Goal: Information Seeking & Learning: Learn about a topic

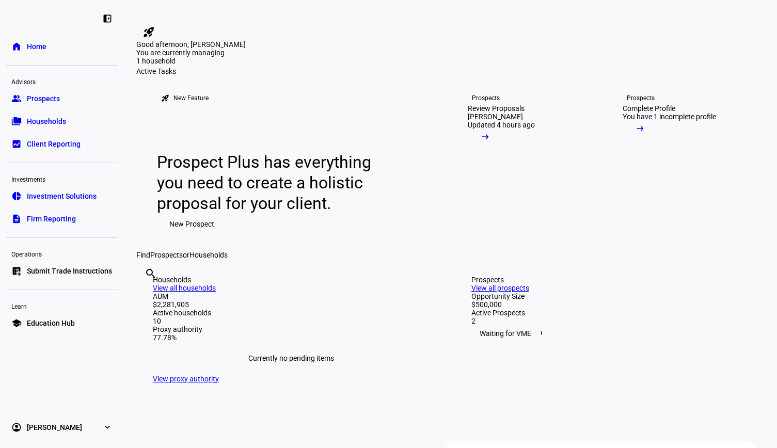
click at [59, 103] on span "Prospects" at bounding box center [43, 98] width 33 height 10
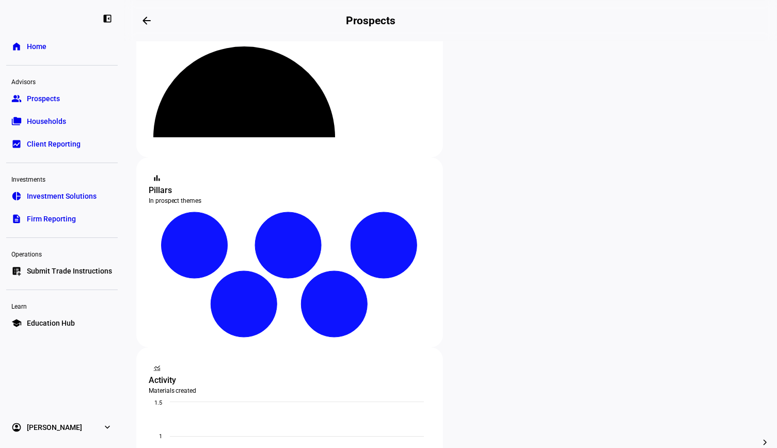
scroll to position [206, 0]
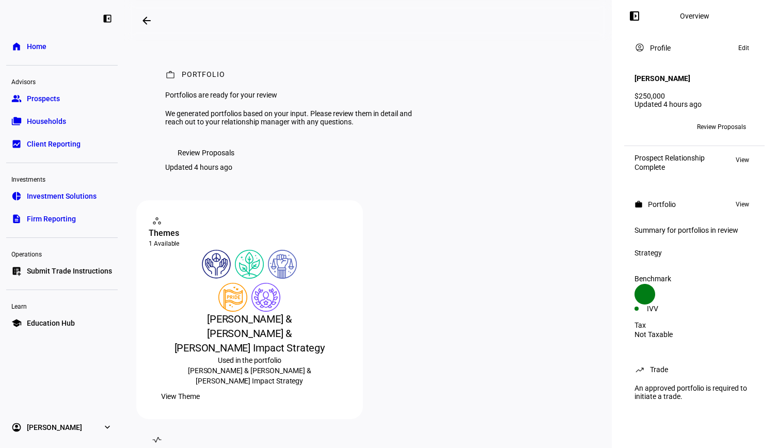
click at [216, 163] on span "Review Proposals" at bounding box center [206, 152] width 57 height 21
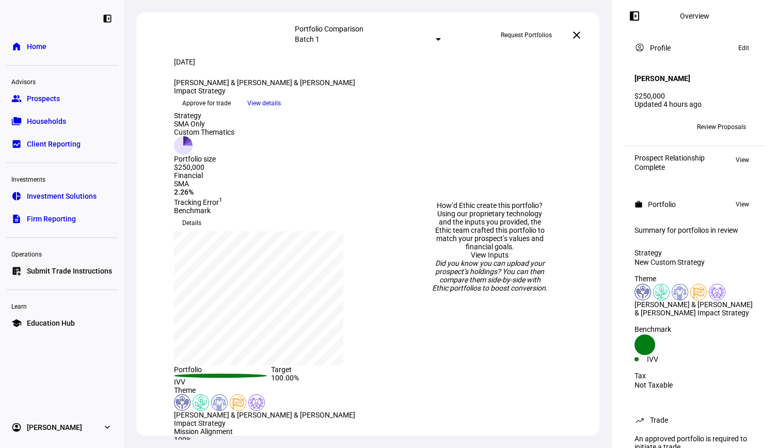
click at [281, 111] on span "View details" at bounding box center [264, 102] width 34 height 15
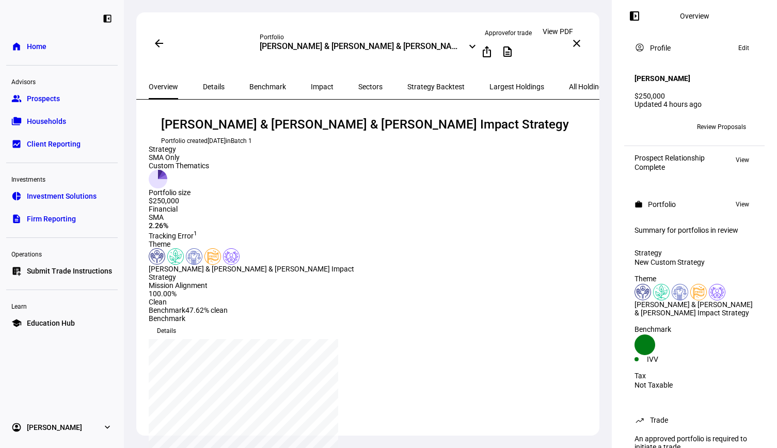
click at [514, 51] on mat-icon "description" at bounding box center [507, 51] width 12 height 12
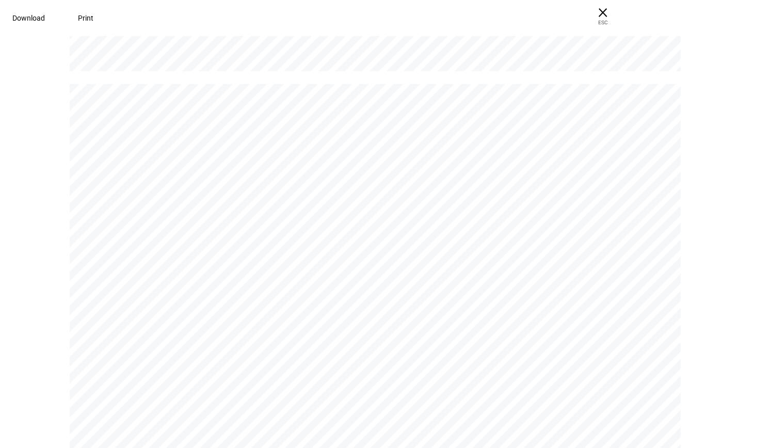
scroll to position [3923, 0]
click at [45, 19] on span "Download" at bounding box center [28, 18] width 33 height 8
click at [619, 12] on span "ESC" at bounding box center [602, 18] width 33 height 15
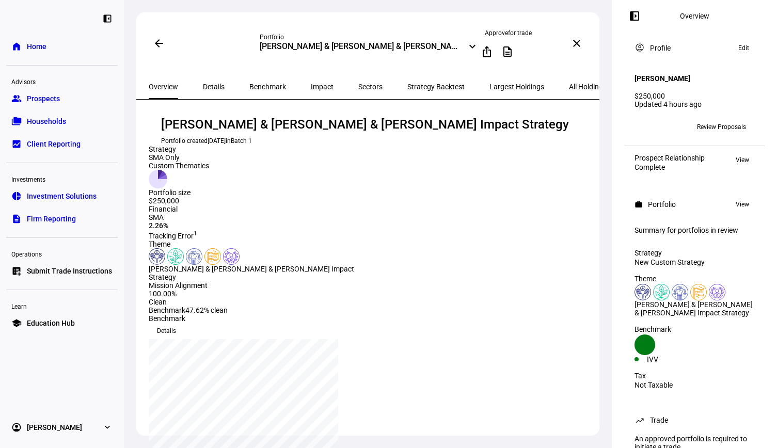
click at [39, 121] on span "Households" at bounding box center [46, 121] width 39 height 10
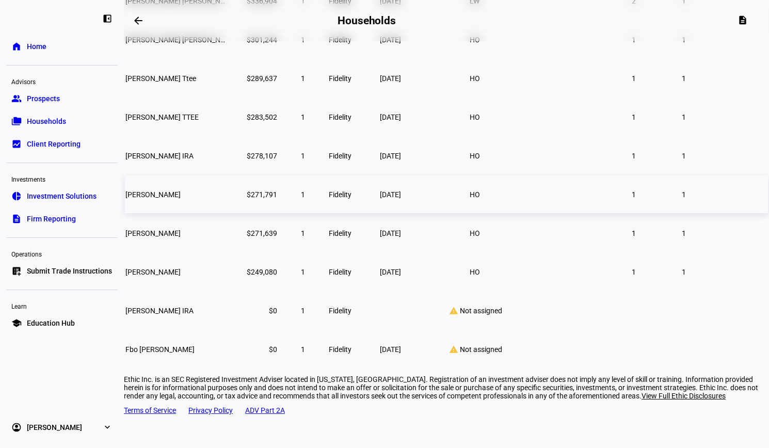
scroll to position [153, 0]
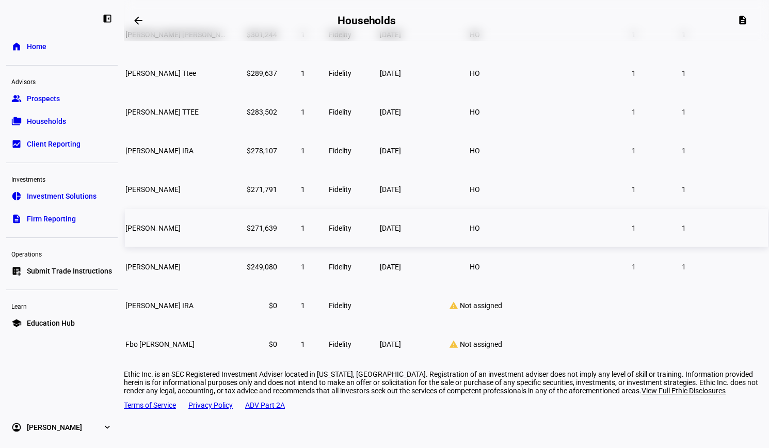
click at [219, 246] on td "Kristina Pleiman" at bounding box center [176, 228] width 103 height 38
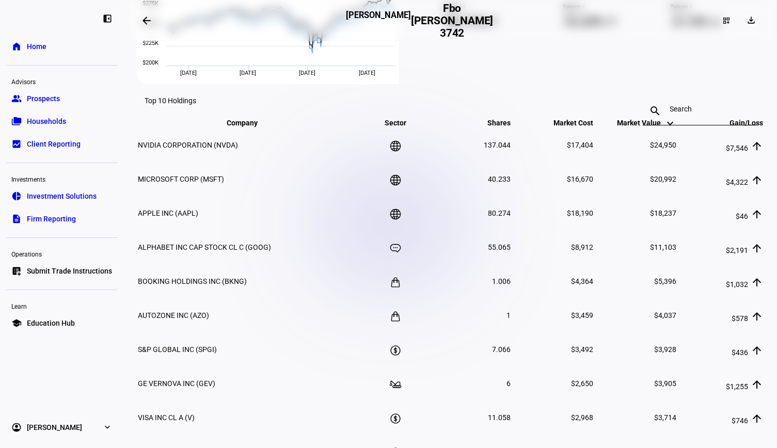
scroll to position [584, 0]
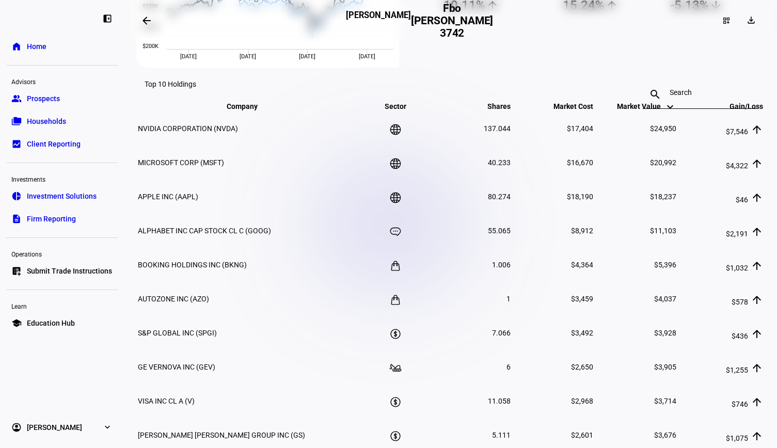
click at [332, 281] on td "BOOKING HOLDINGS INC (BKNG)" at bounding box center [249, 264] width 225 height 33
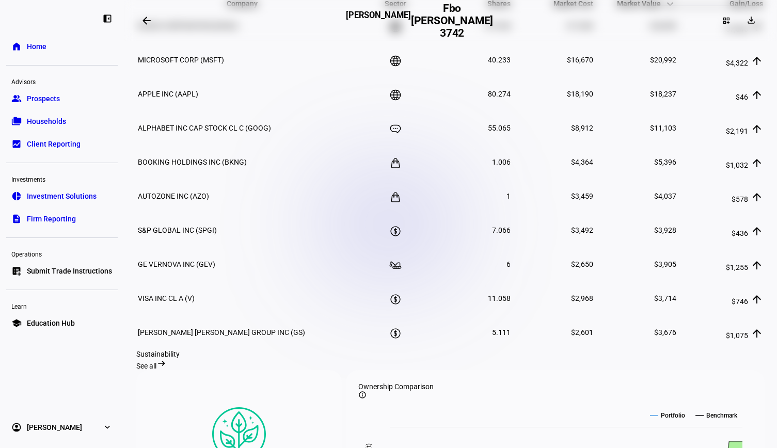
scroll to position [687, 0]
click at [456, 264] on td "6" at bounding box center [470, 263] width 82 height 33
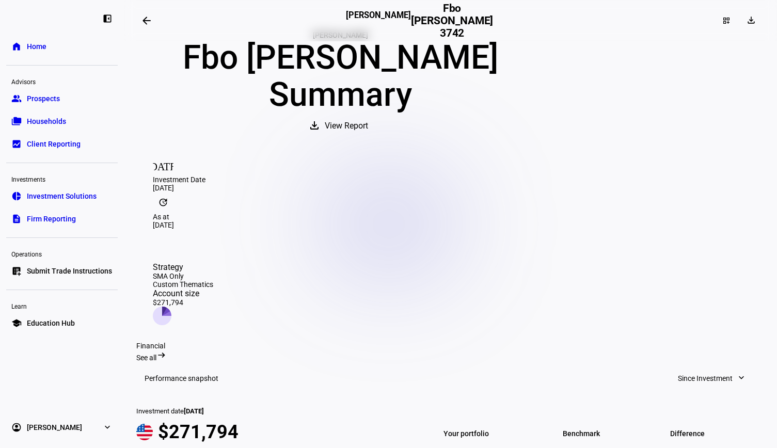
scroll to position [0, 0]
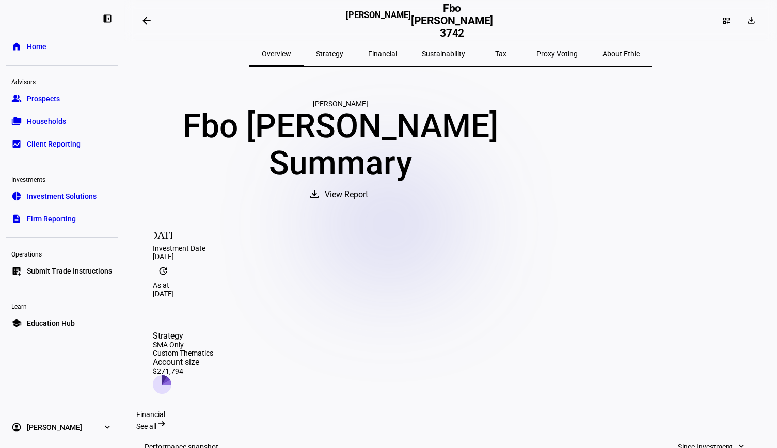
click at [343, 50] on span "Strategy" at bounding box center [329, 53] width 27 height 7
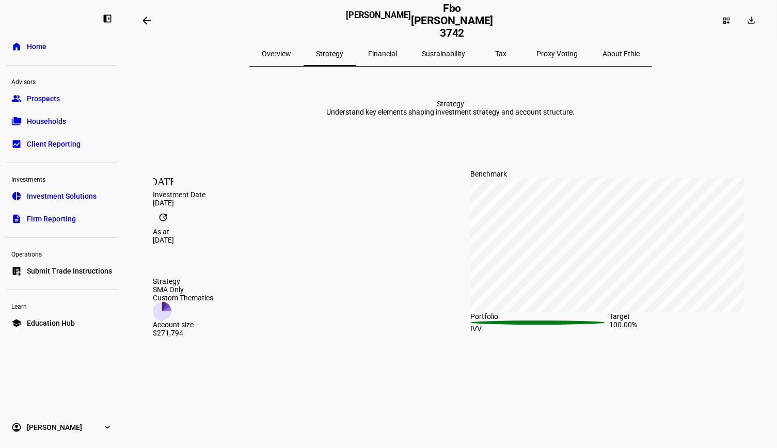
click at [396, 51] on span "Financial" at bounding box center [382, 53] width 29 height 7
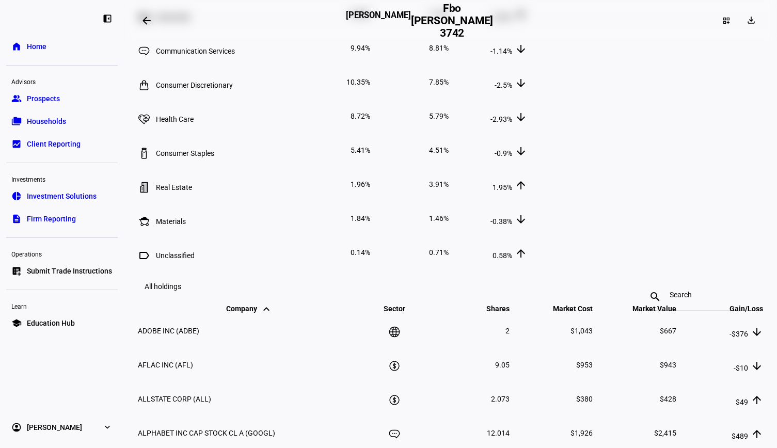
scroll to position [1239, 0]
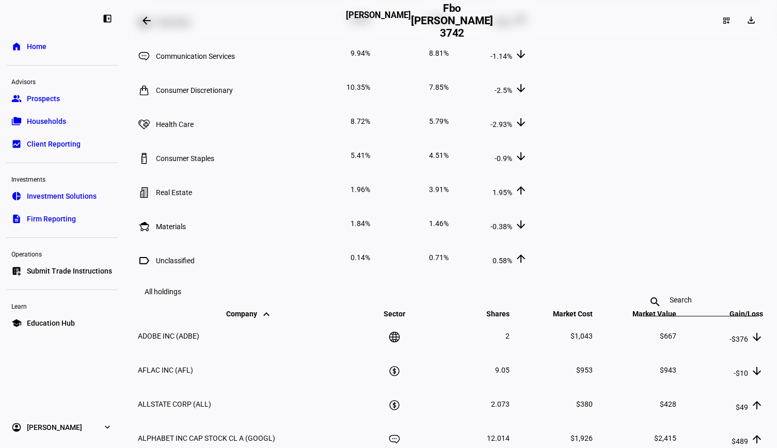
click at [371, 138] on td "8.72%" at bounding box center [331, 121] width 77 height 33
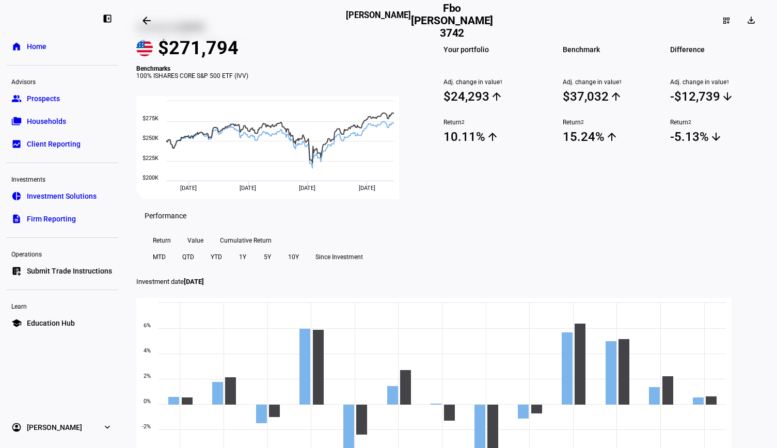
scroll to position [0, 0]
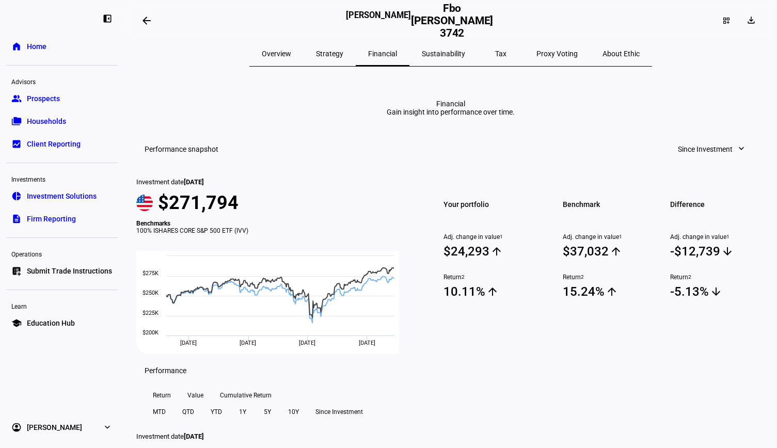
click at [291, 57] on span "Overview" at bounding box center [276, 53] width 29 height 7
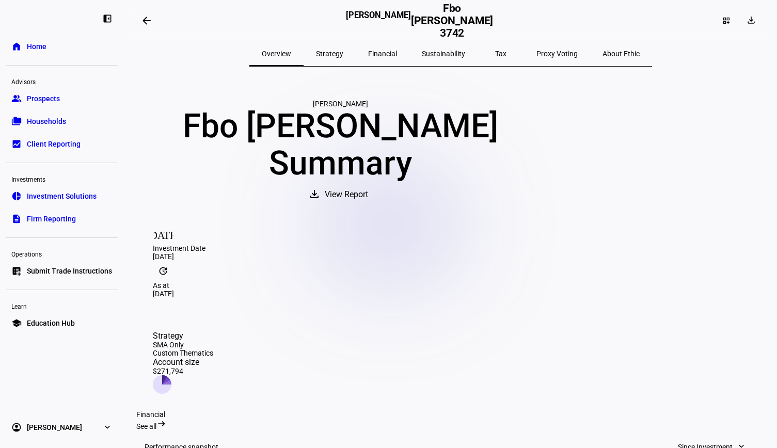
click at [55, 100] on span "Prospects" at bounding box center [43, 98] width 33 height 10
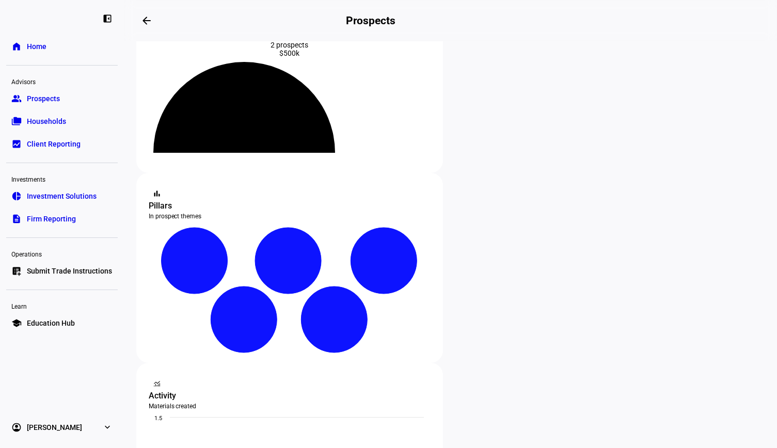
scroll to position [155, 0]
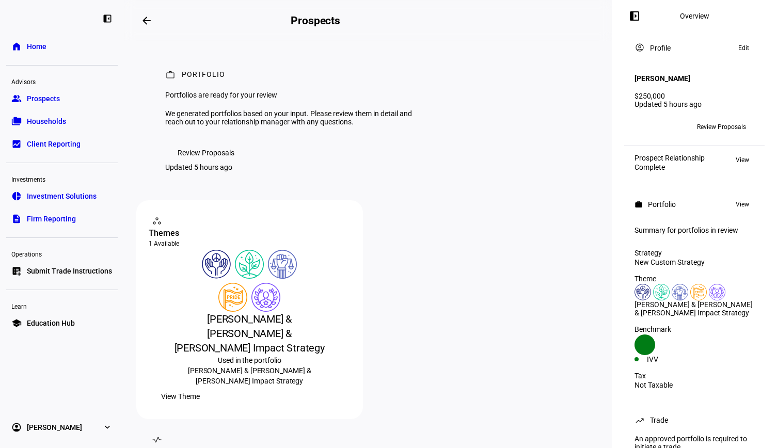
click at [177, 163] on span at bounding box center [206, 152] width 82 height 21
